Goal: Navigation & Orientation: Understand site structure

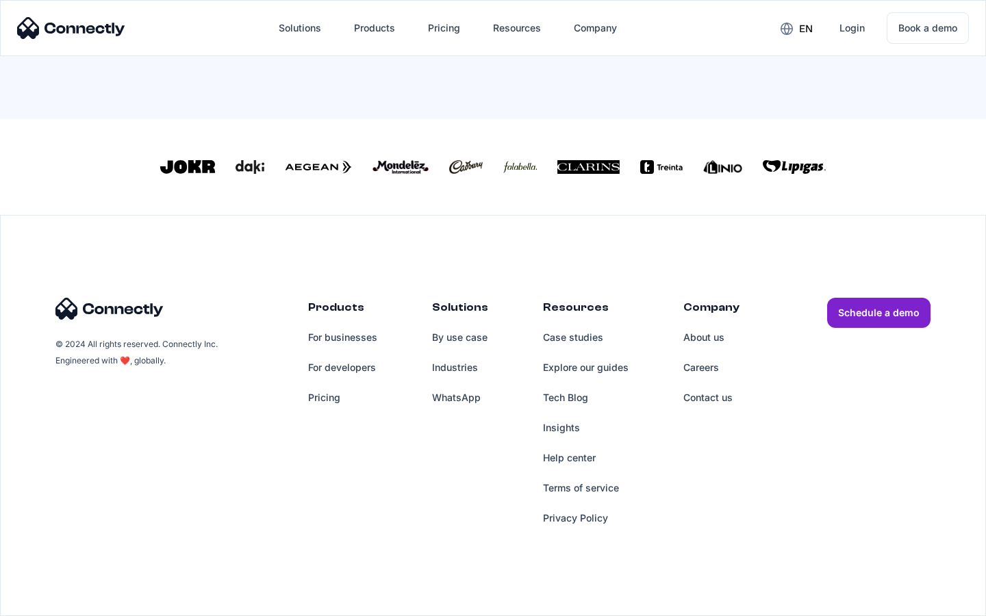
scroll to position [600, 0]
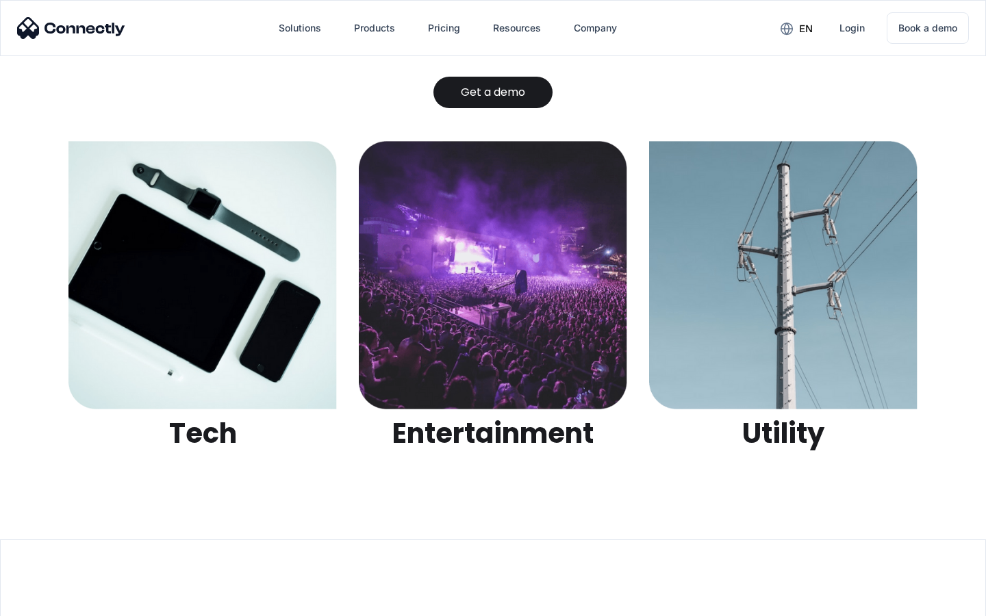
scroll to position [4319, 0]
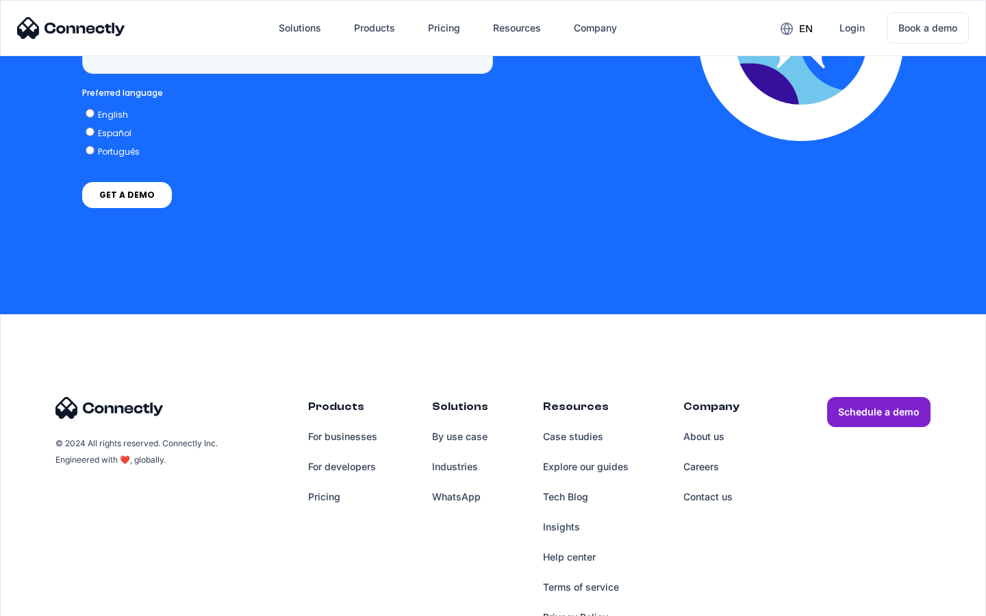
scroll to position [3486, 0]
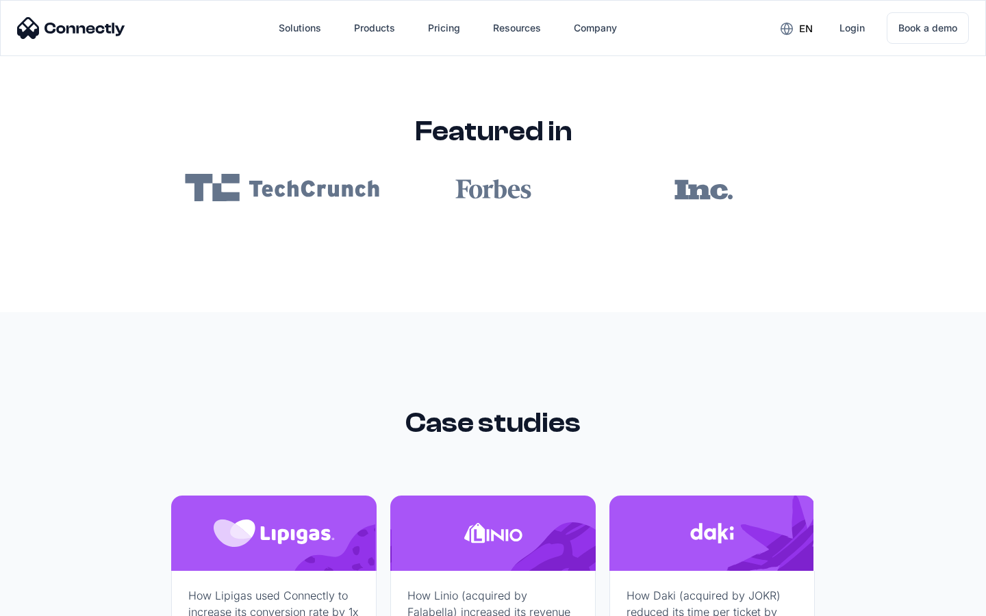
scroll to position [8199, 0]
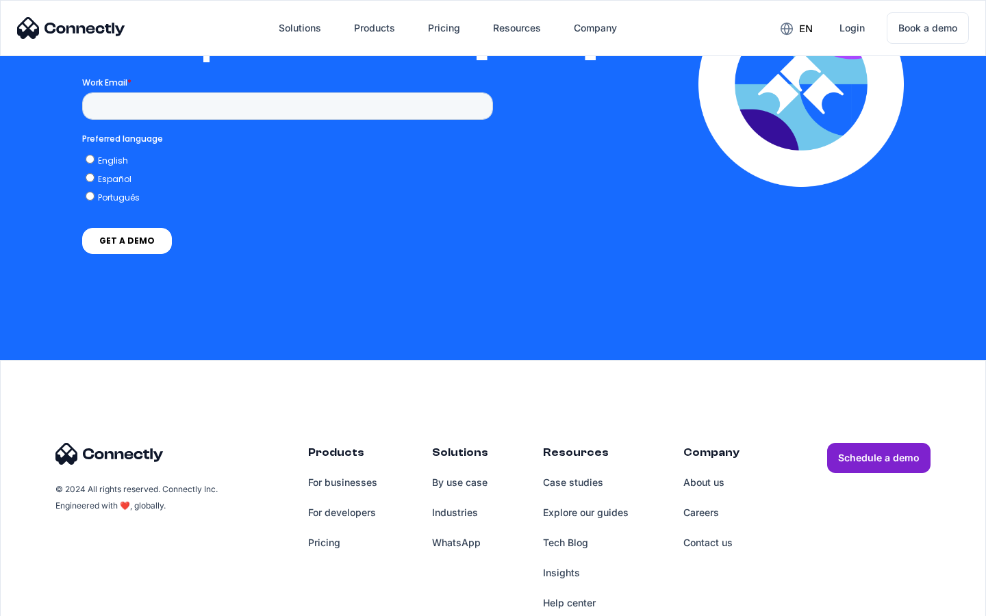
scroll to position [3005, 0]
